Goal: Task Accomplishment & Management: Manage account settings

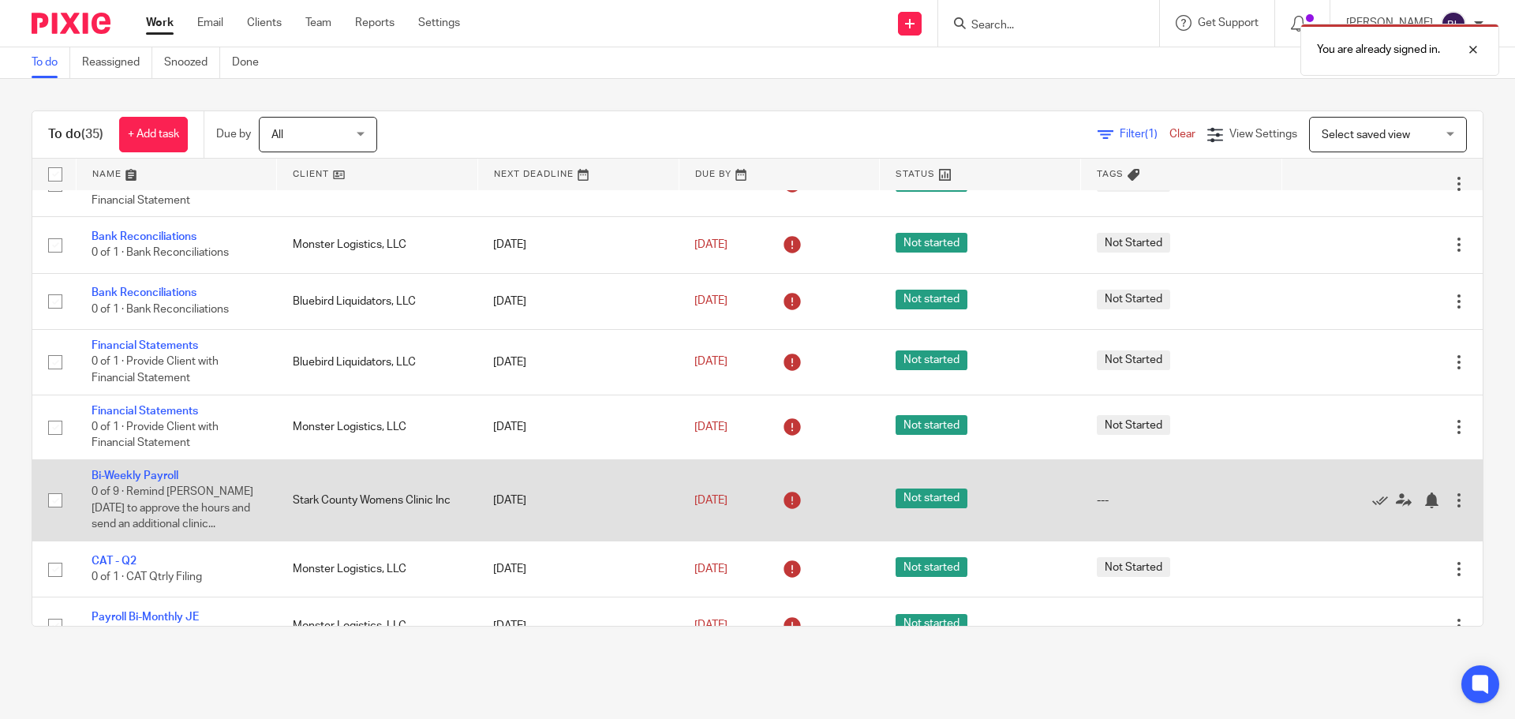
scroll to position [394, 0]
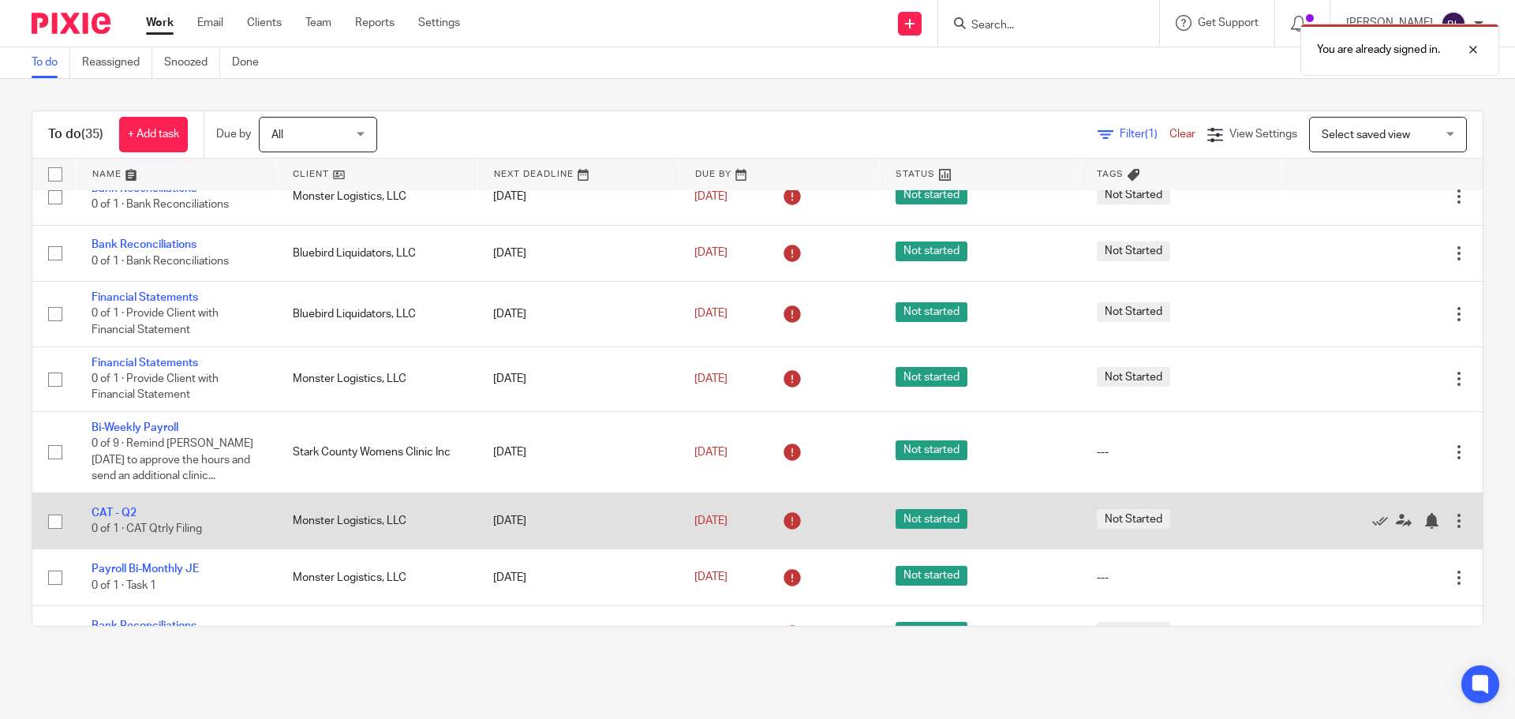
click at [436, 524] on td "Monster Logistics, LLC" at bounding box center [377, 521] width 201 height 56
click at [722, 517] on link "[DATE]" at bounding box center [729, 521] width 71 height 17
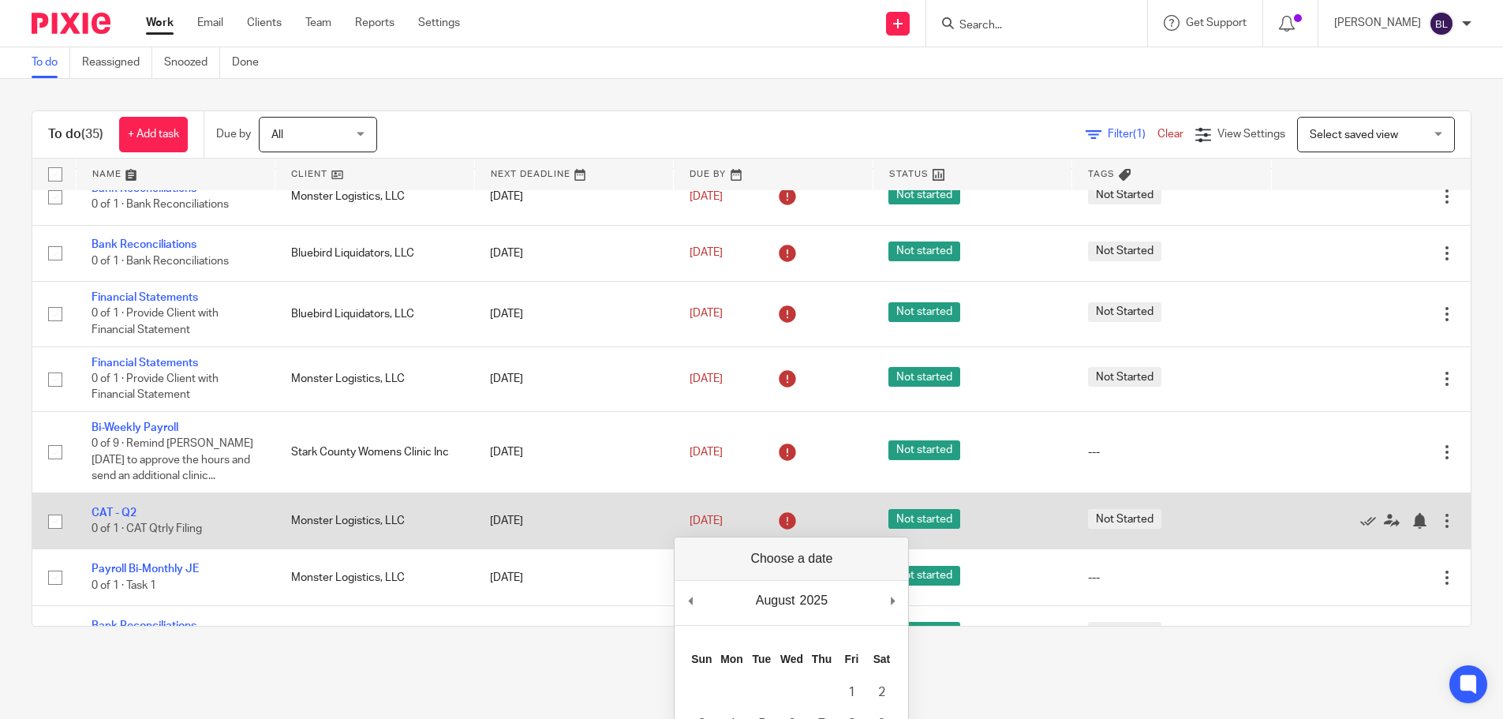
click at [333, 521] on td "Monster Logistics, LLC" at bounding box center [375, 521] width 200 height 56
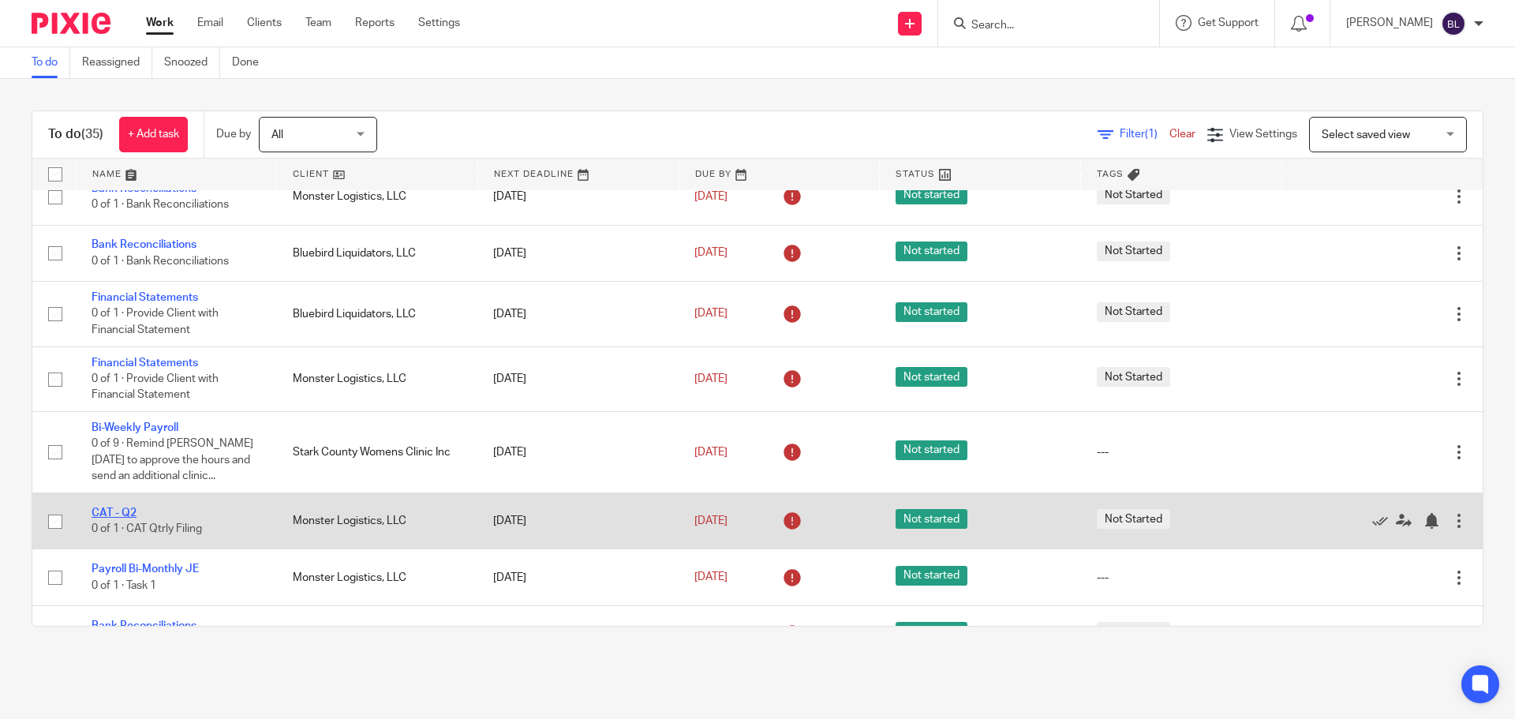
click at [111, 516] on link "CAT - Q2" at bounding box center [114, 512] width 45 height 11
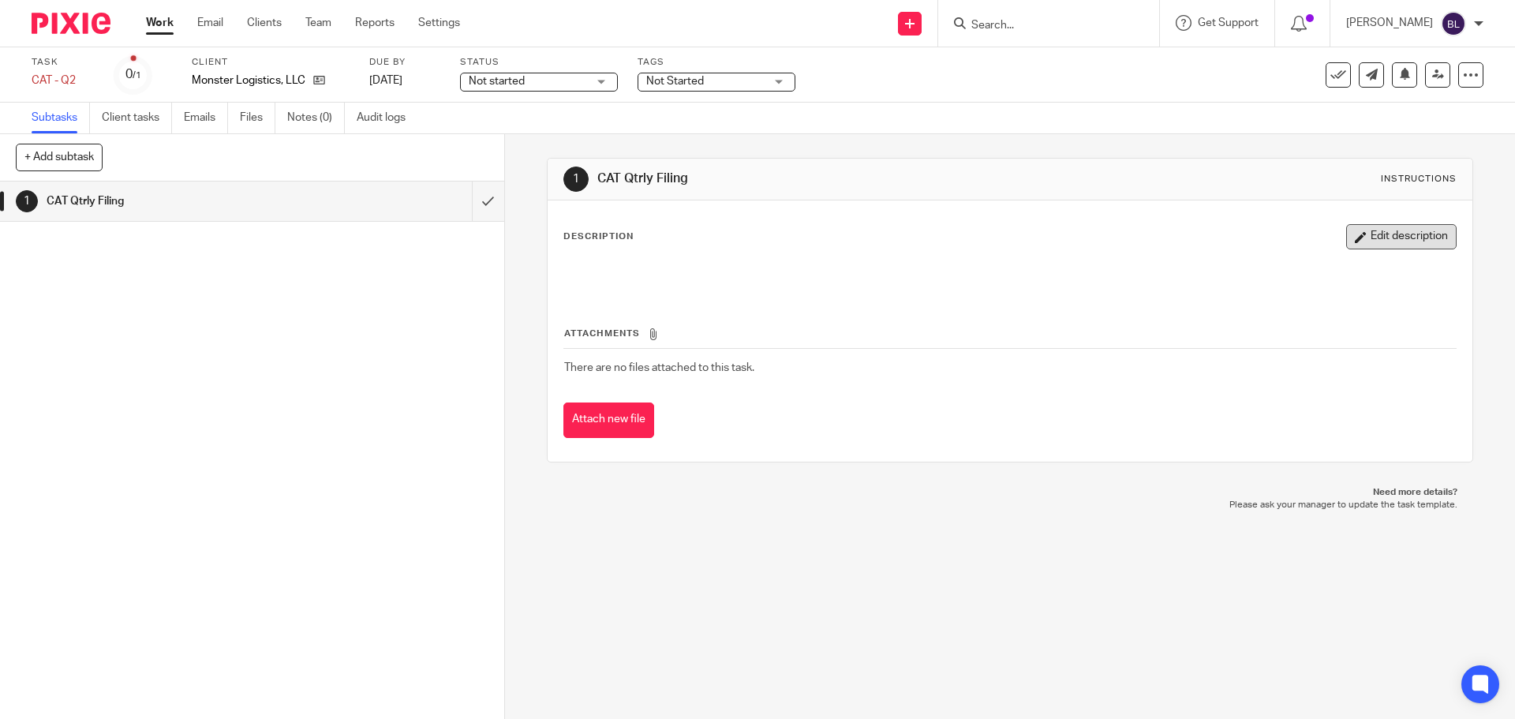
click at [1383, 236] on button "Edit description" at bounding box center [1401, 236] width 110 height 25
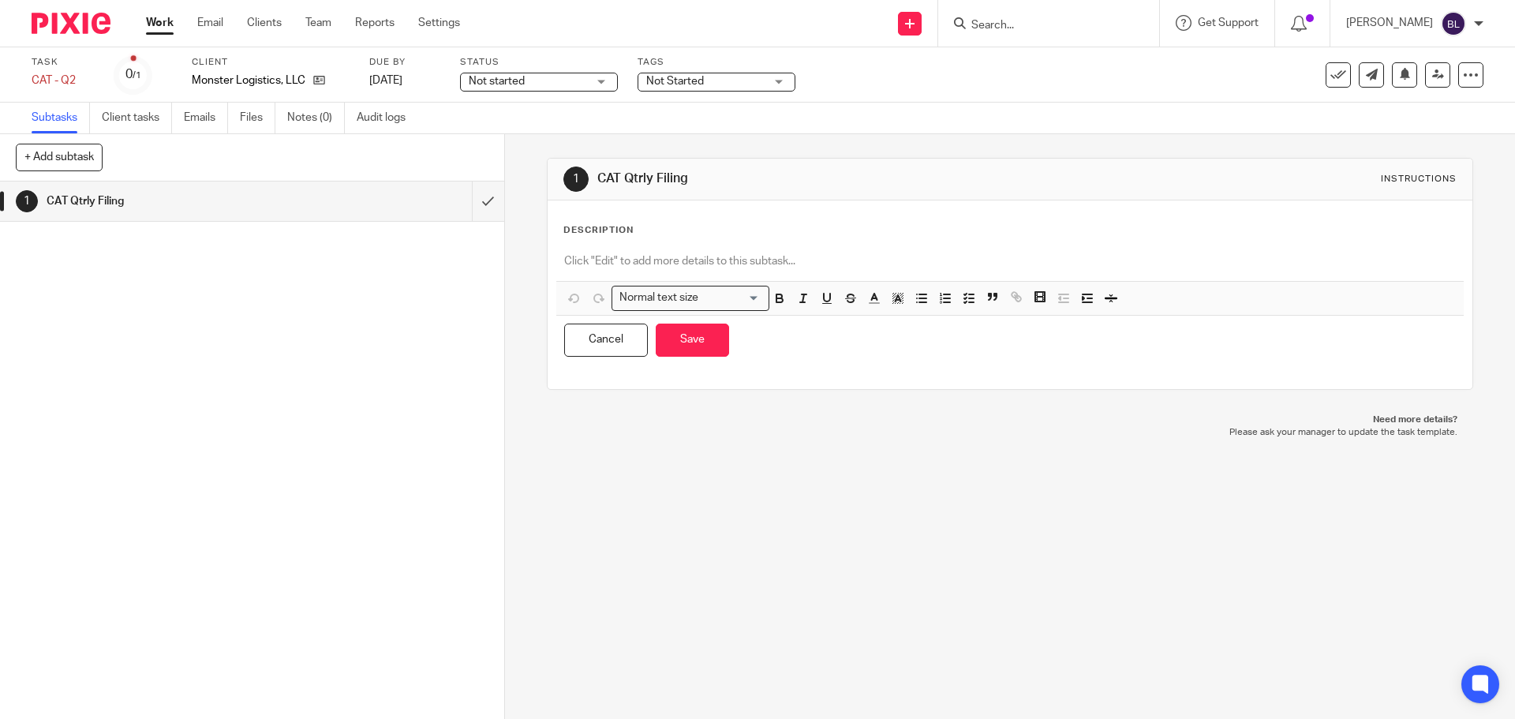
click at [772, 271] on div at bounding box center [1009, 263] width 906 height 36
click at [685, 331] on button "Save" at bounding box center [692, 340] width 73 height 34
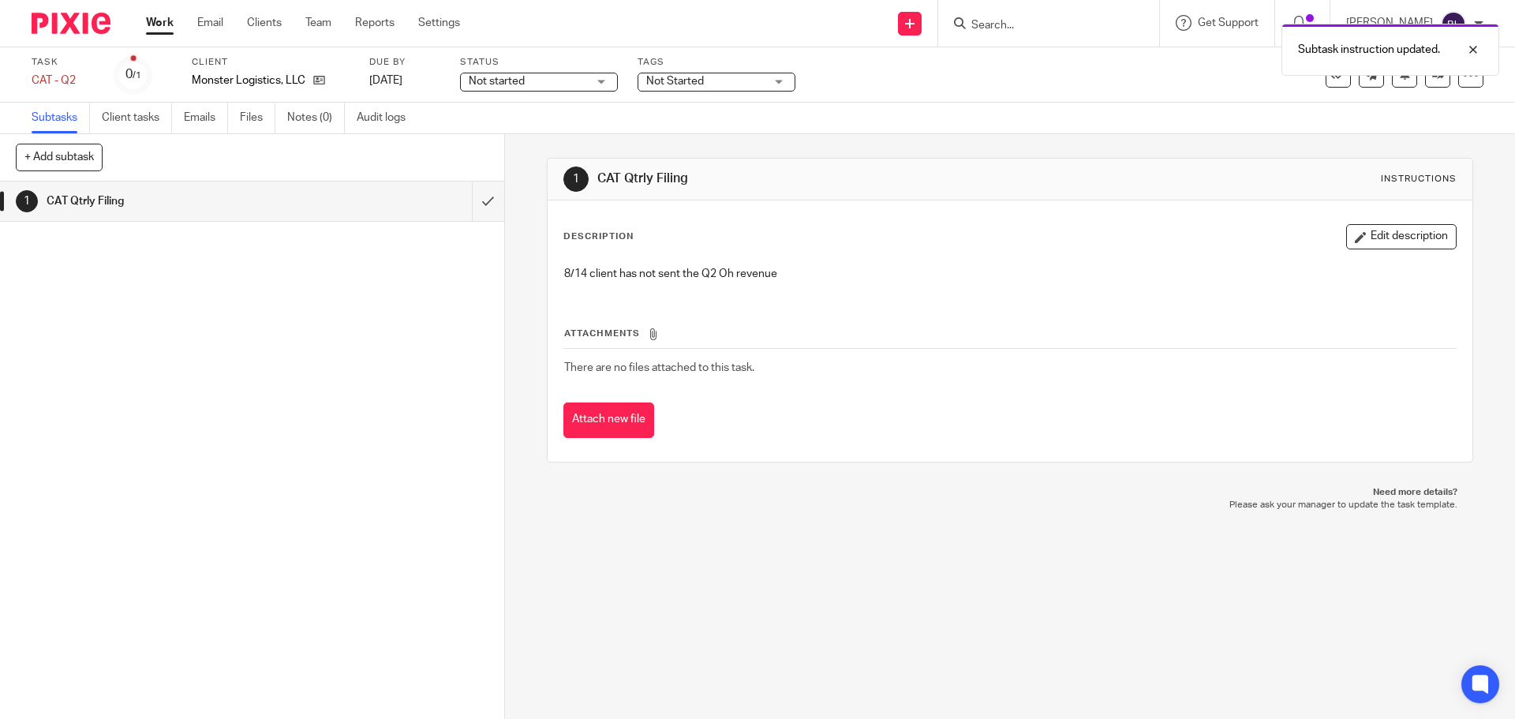
click at [76, 24] on img at bounding box center [71, 23] width 79 height 21
